Goal: Check status

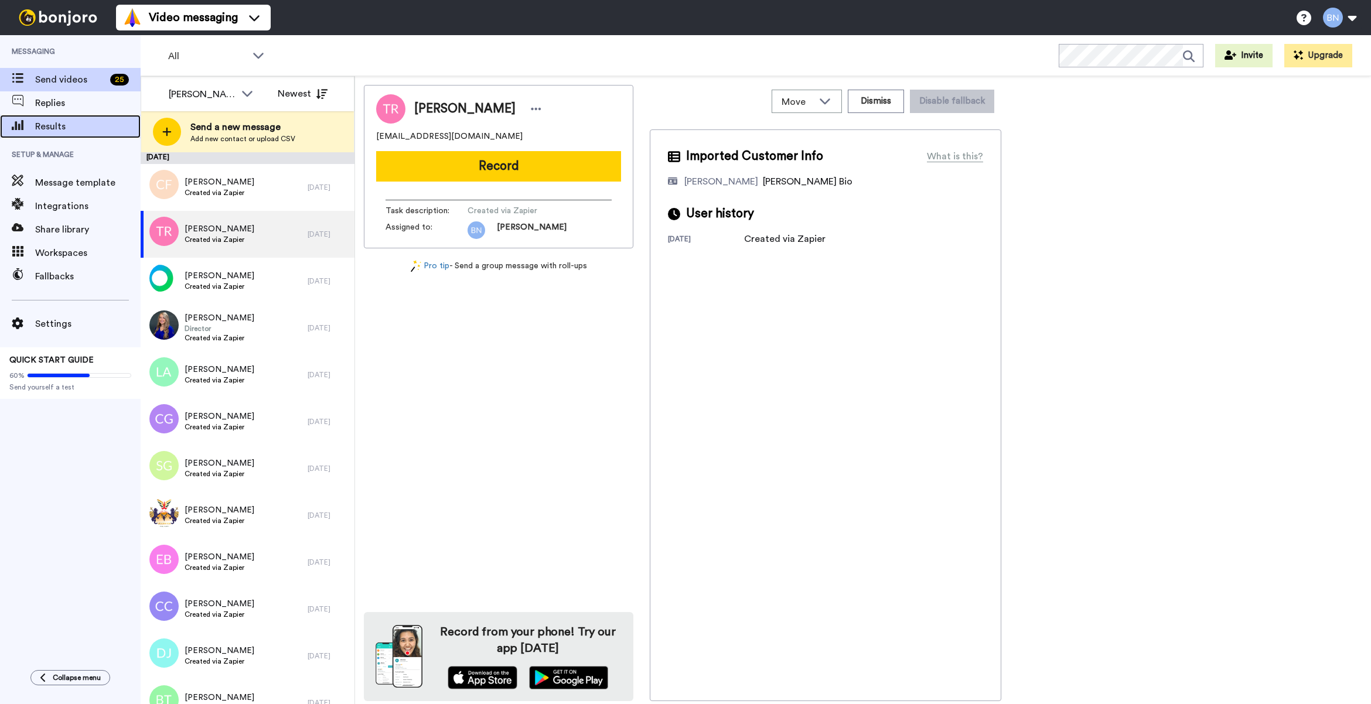
click at [39, 135] on div "Results" at bounding box center [70, 126] width 141 height 23
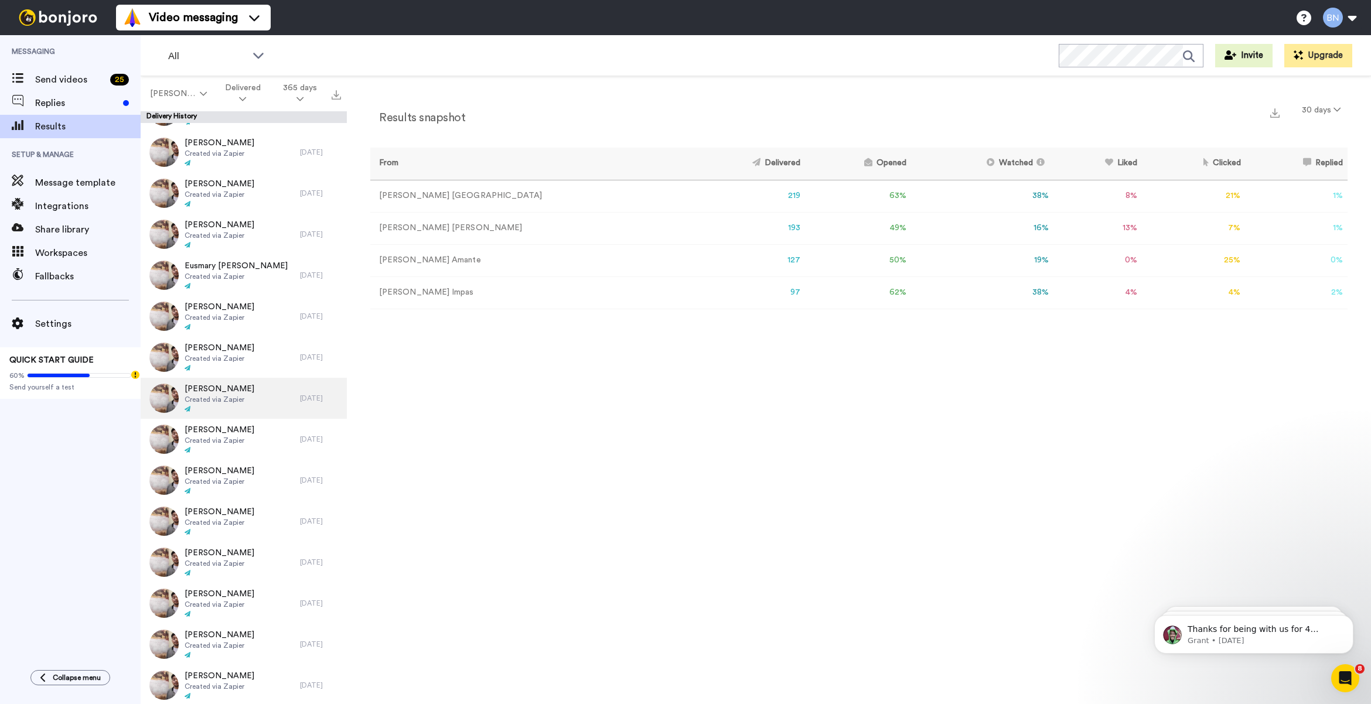
scroll to position [488, 0]
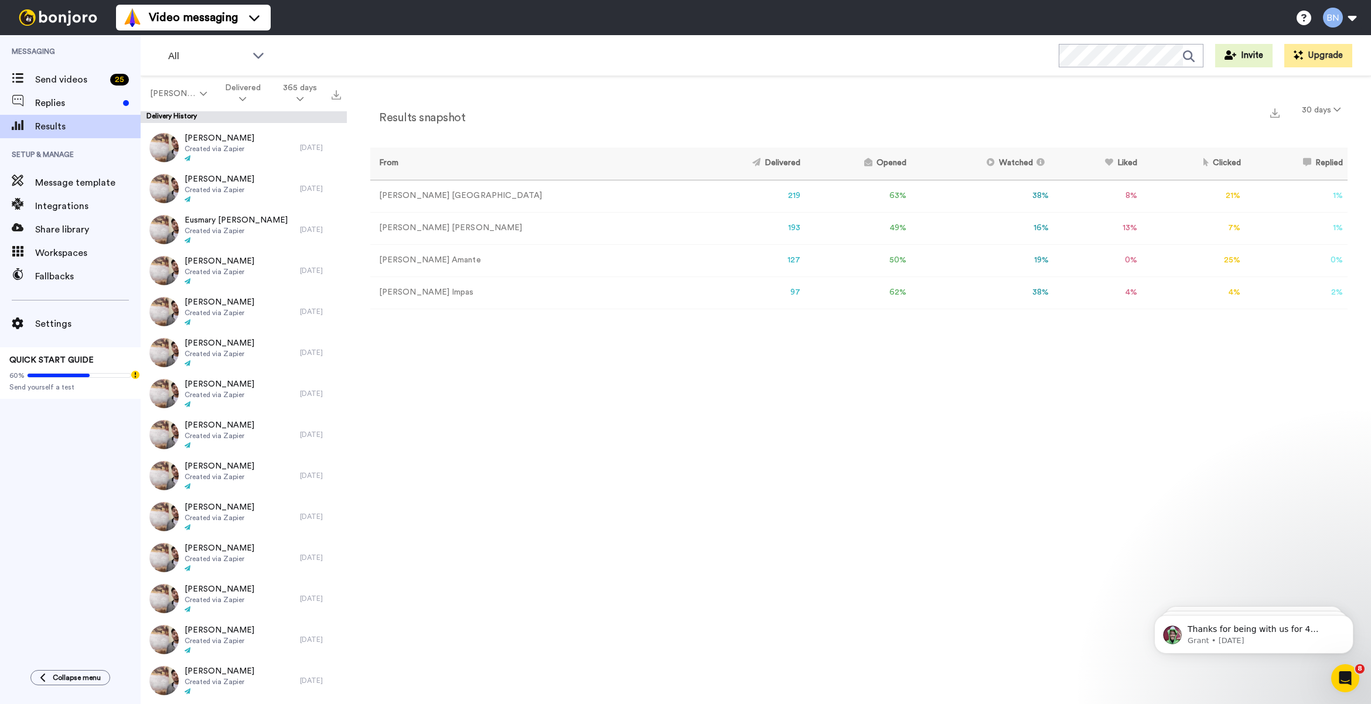
drag, startPoint x: 1020, startPoint y: 588, endPoint x: 1017, endPoint y: 596, distance: 8.5
click at [1020, 598] on div "Results snapshot 30 days From Delivered Opened Watched Liked Clicked Replied Fa…" at bounding box center [859, 393] width 1024 height 635
